Goal: Task Accomplishment & Management: Complete application form

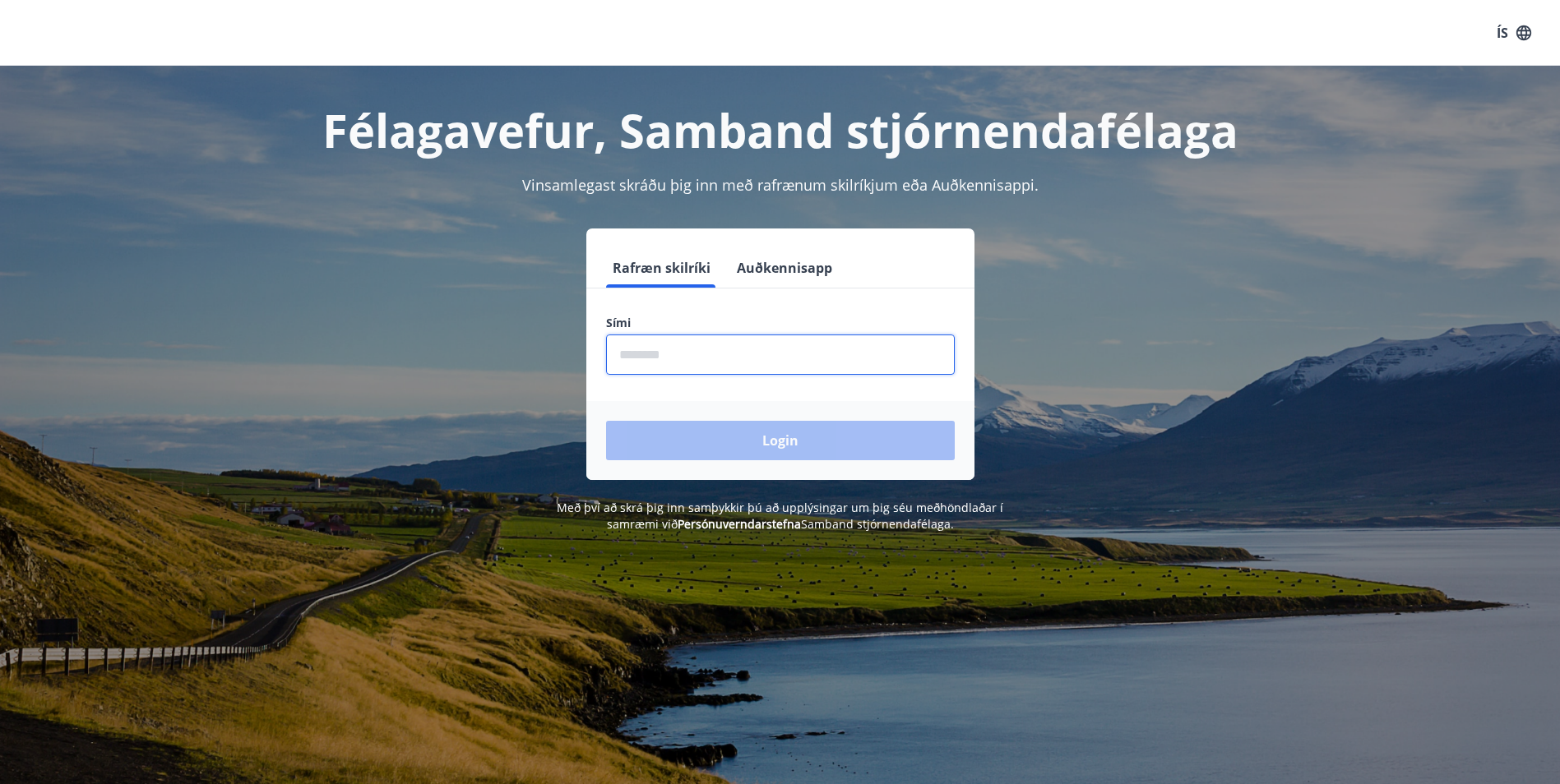
click at [682, 360] on input "phone" at bounding box center [780, 354] width 349 height 41
type input "********"
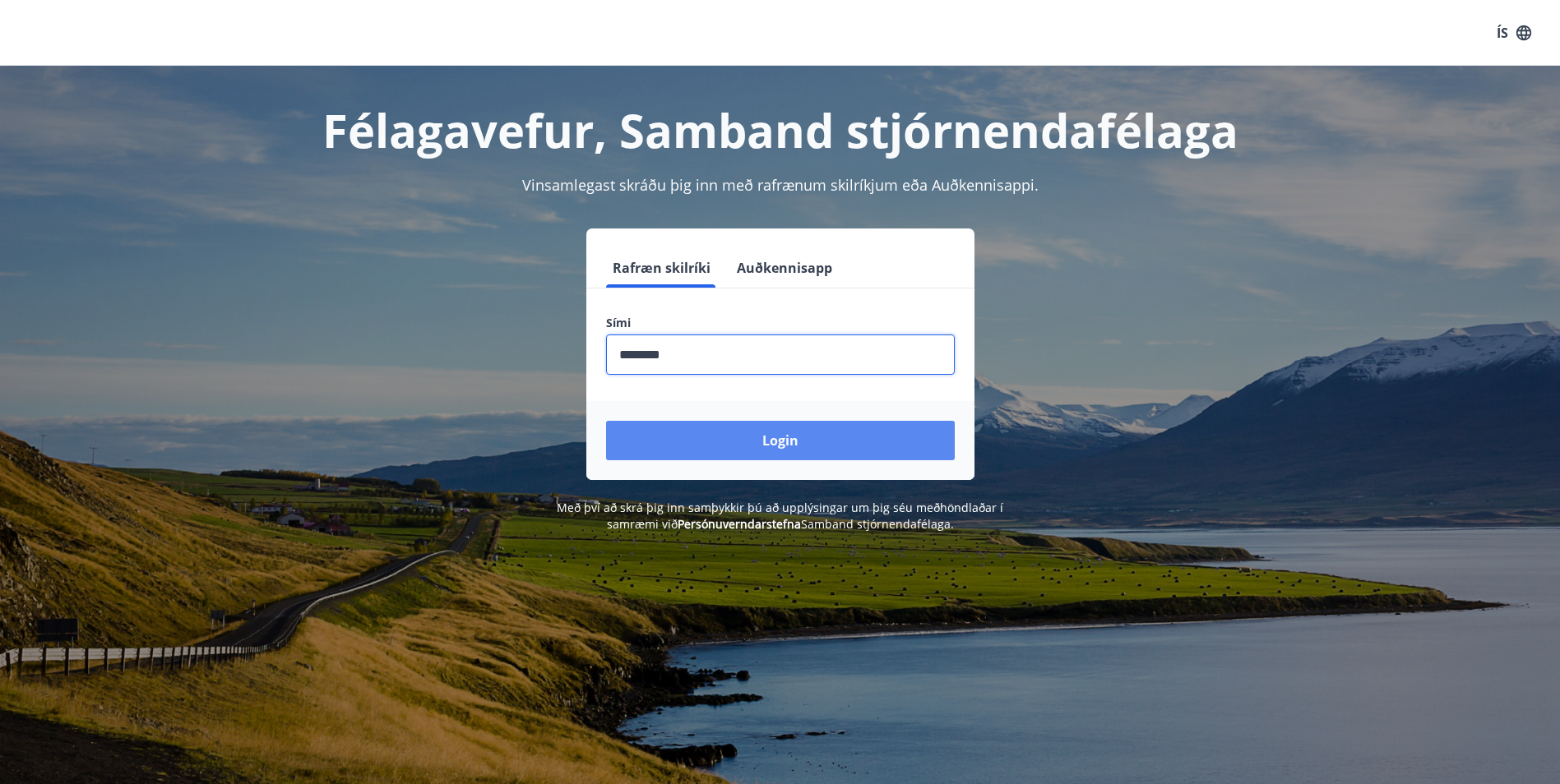
click at [713, 435] on button "Login" at bounding box center [780, 441] width 349 height 40
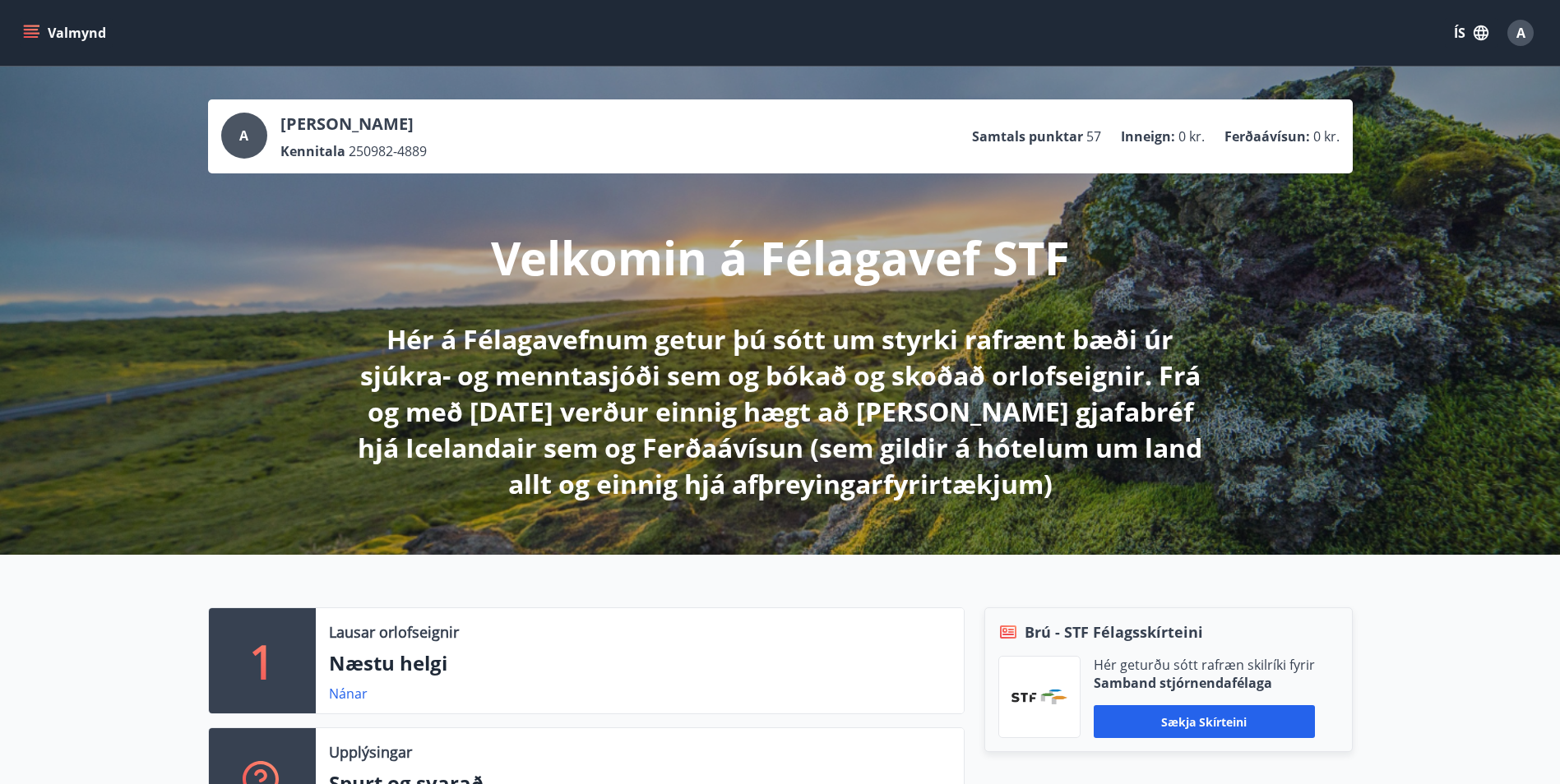
click at [41, 34] on button "Valmynd" at bounding box center [66, 32] width 93 height 29
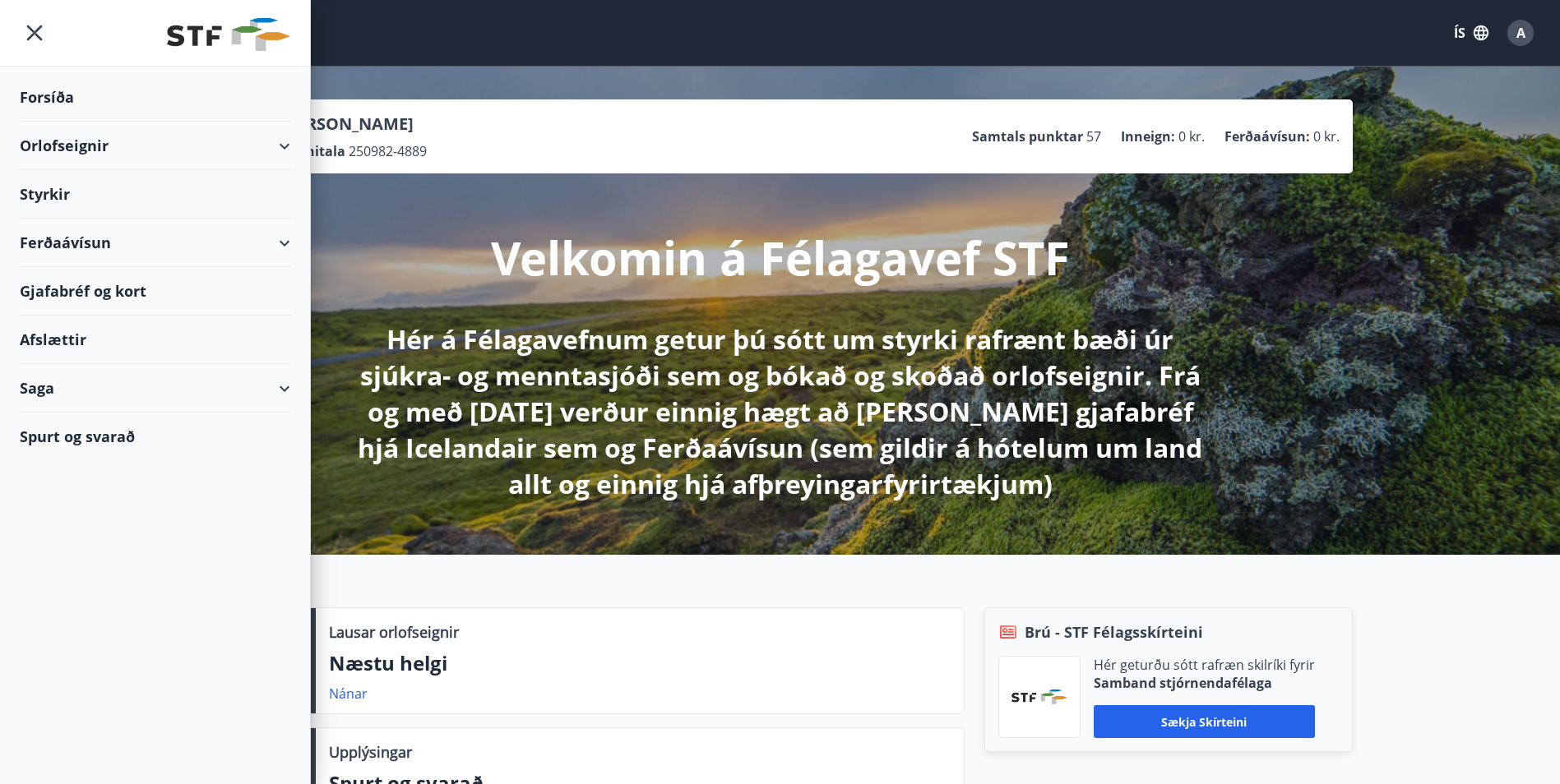
click at [281, 147] on div "Orlofseignir" at bounding box center [155, 145] width 270 height 48
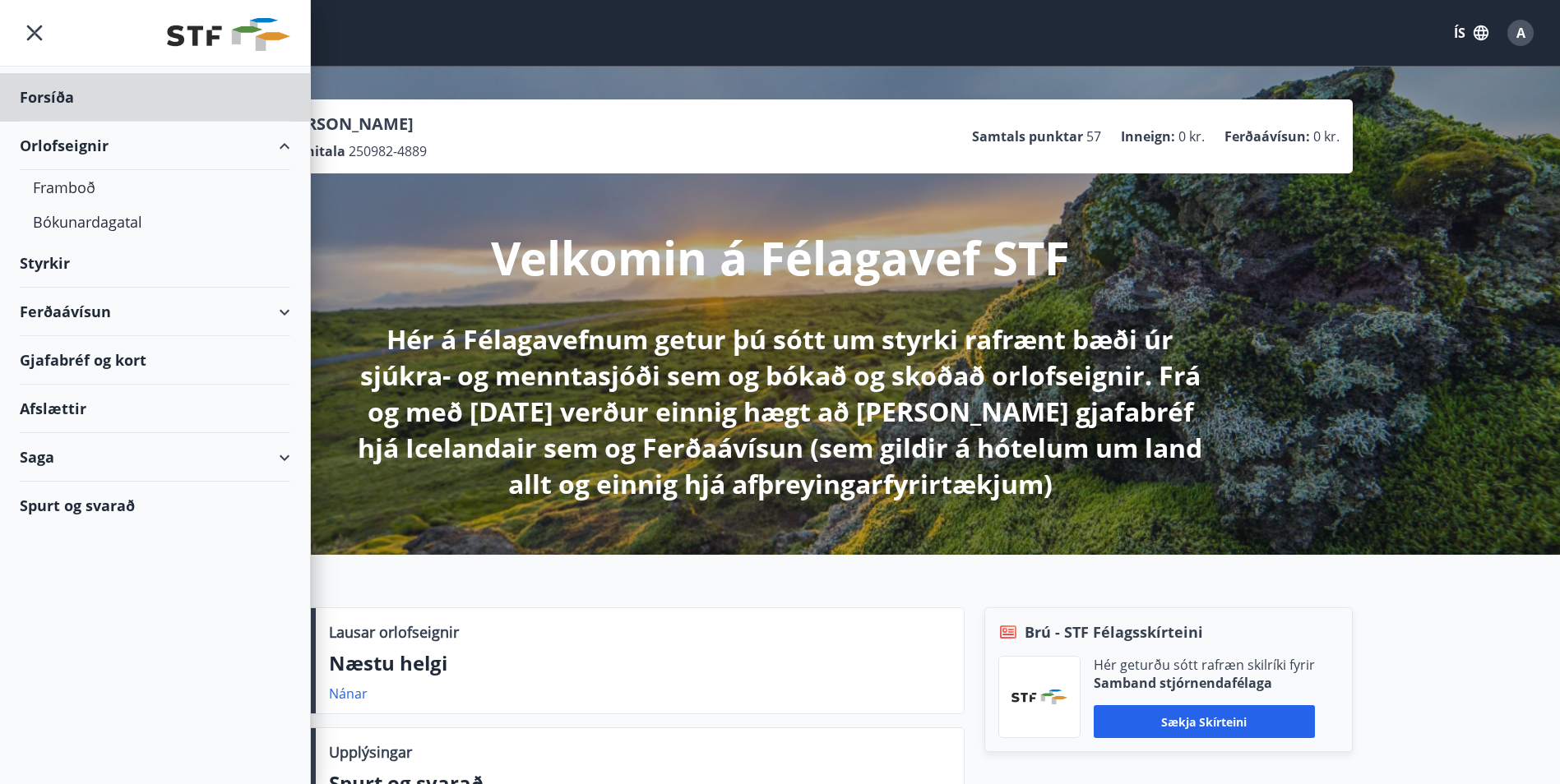
click at [62, 122] on div "Styrkir" at bounding box center [155, 96] width 270 height 48
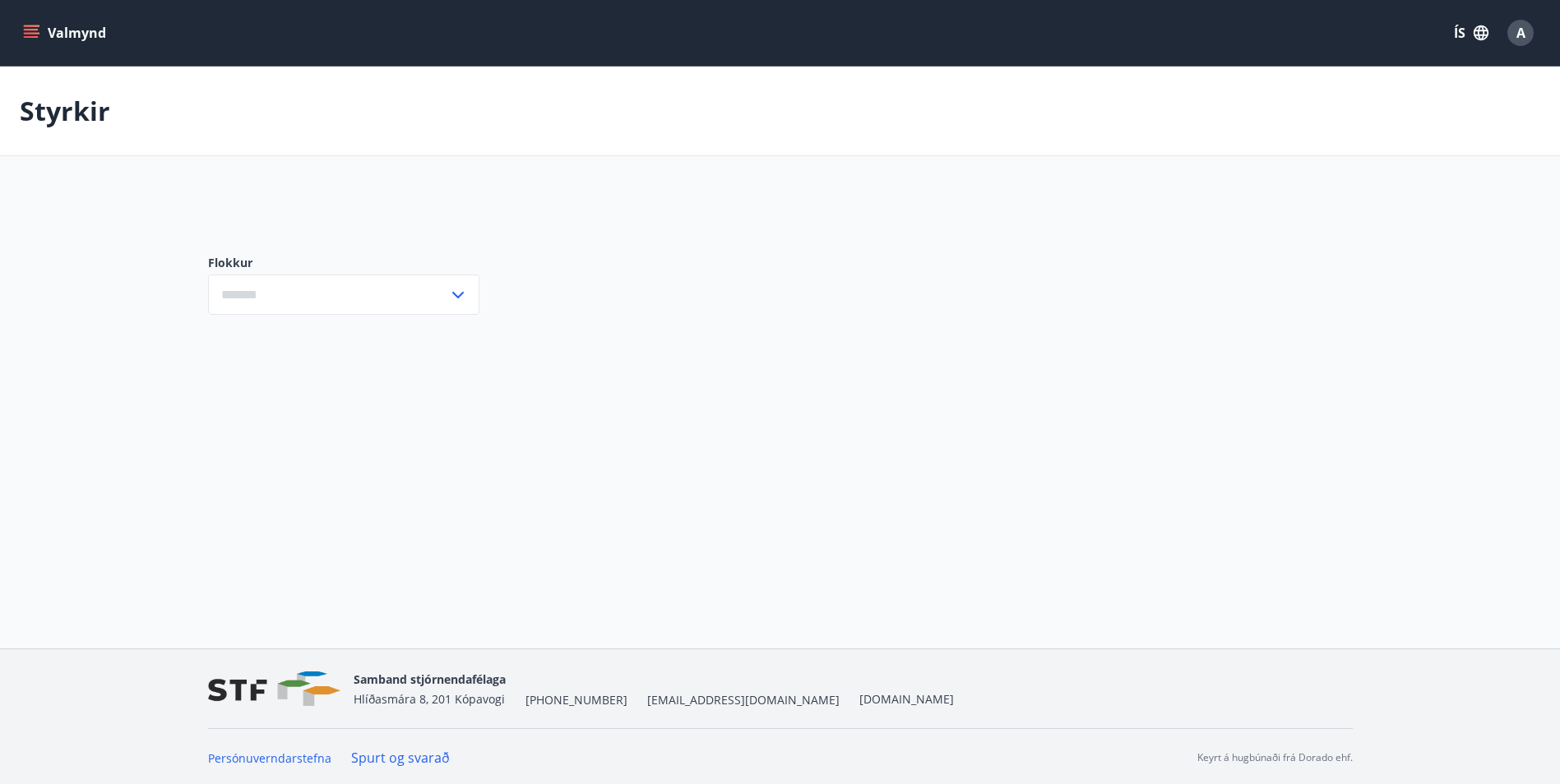
type input "***"
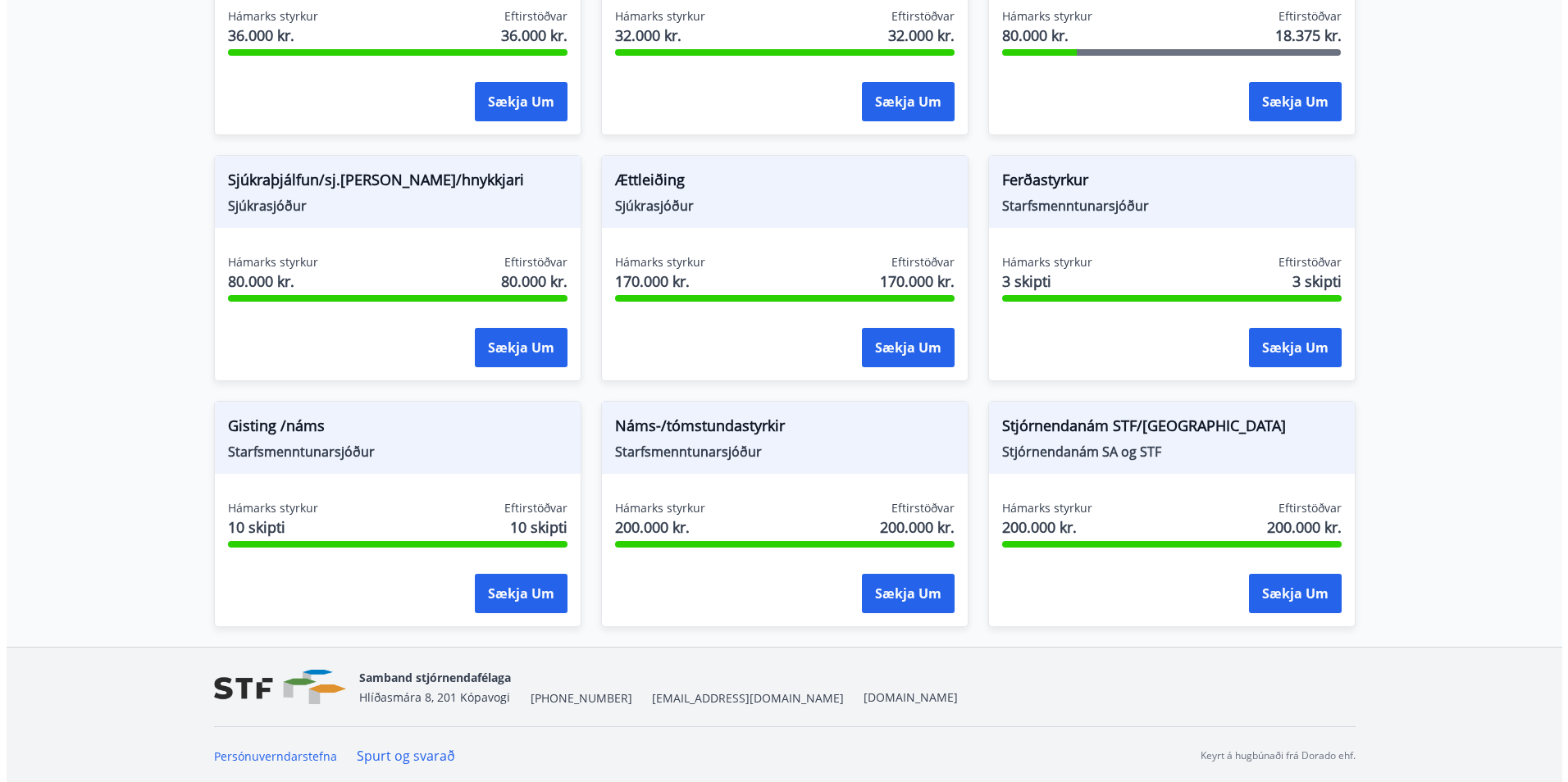
scroll to position [1264, 0]
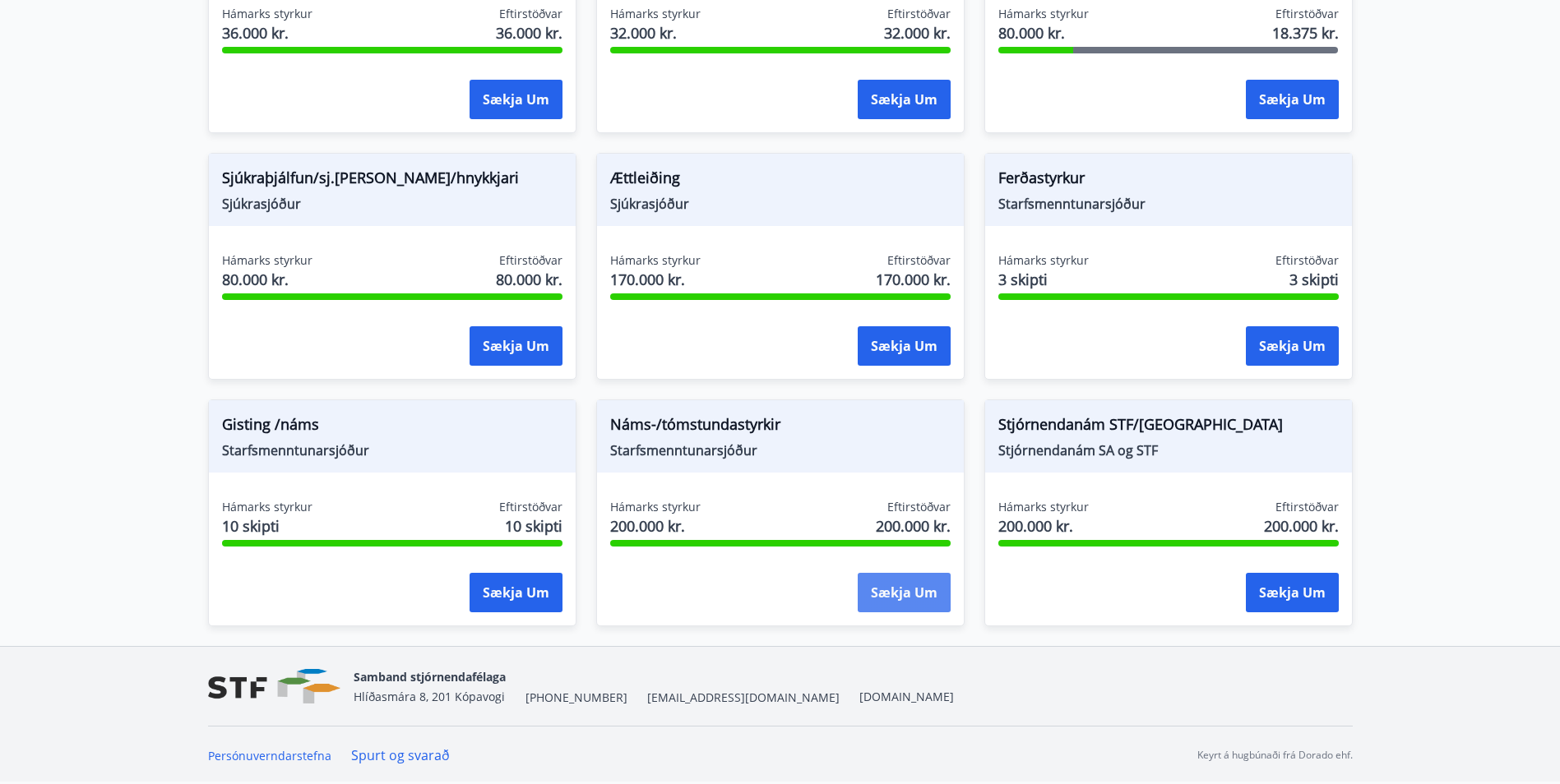
click at [898, 589] on button "Sækja um" at bounding box center [904, 592] width 93 height 40
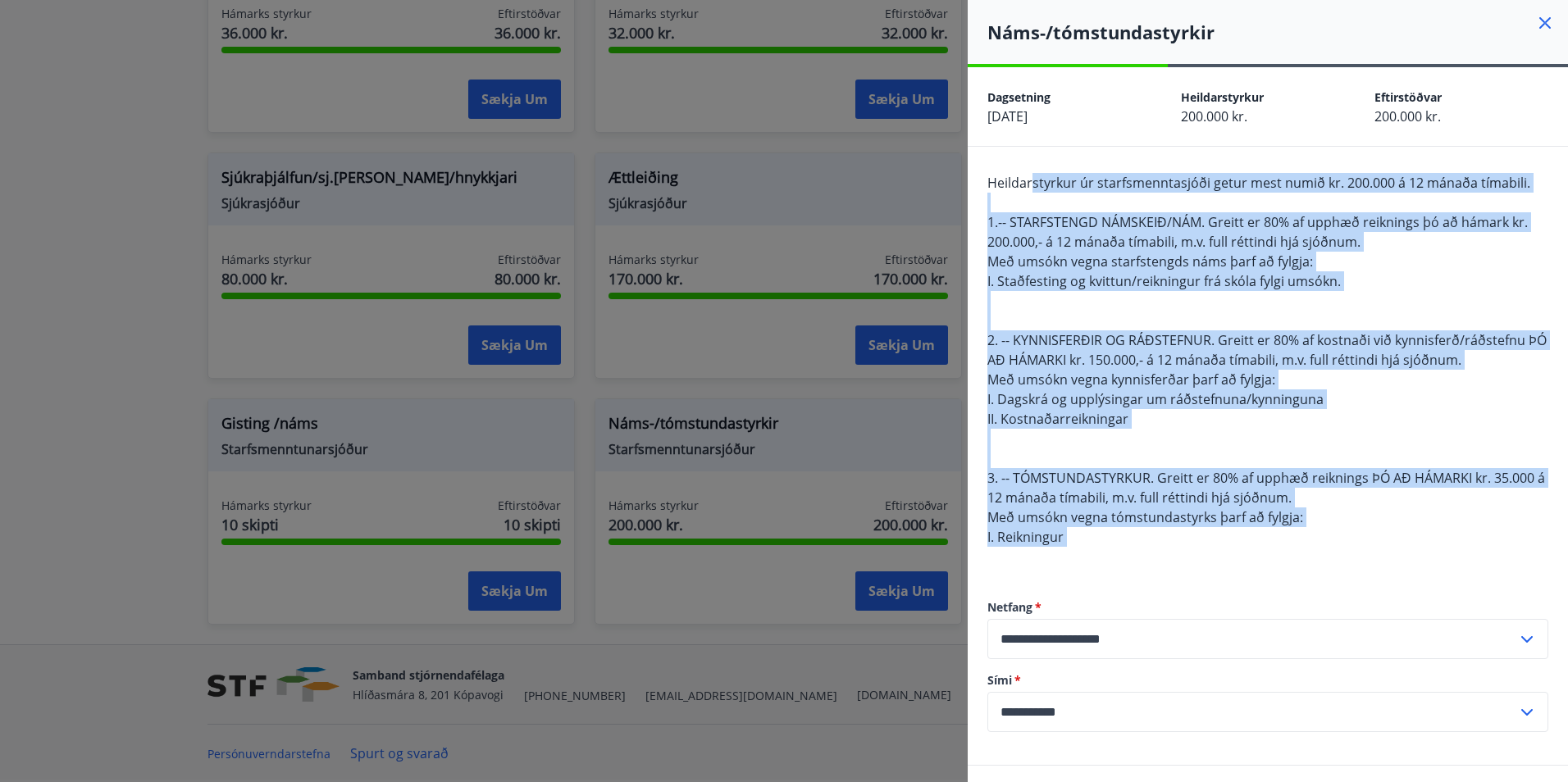
drag, startPoint x: 1053, startPoint y: 184, endPoint x: 1475, endPoint y: 549, distance: 558.0
click at [1475, 549] on div "Heildarstyrkur úr starfsmenntasjóði getur mest numið kr. 200.000 á 12 mánaða tí…" at bounding box center [1267, 370] width 561 height 394
drag, startPoint x: 1475, startPoint y: 549, endPoint x: 1420, endPoint y: 557, distance: 55.6
click at [1420, 557] on div "Heildarstyrkur úr starfsmenntasjóði getur mest numið kr. 200.000 á 12 mánaða tí…" at bounding box center [1267, 370] width 561 height 394
